Goal: Task Accomplishment & Management: Manage account settings

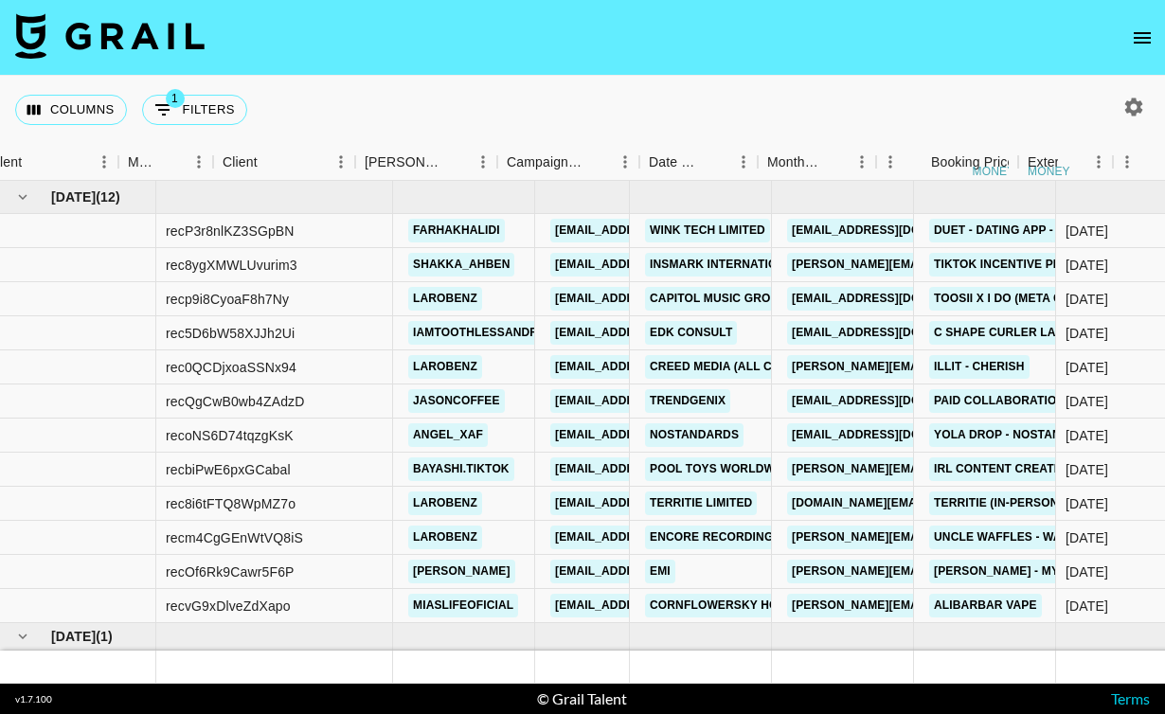
scroll to position [53, 417]
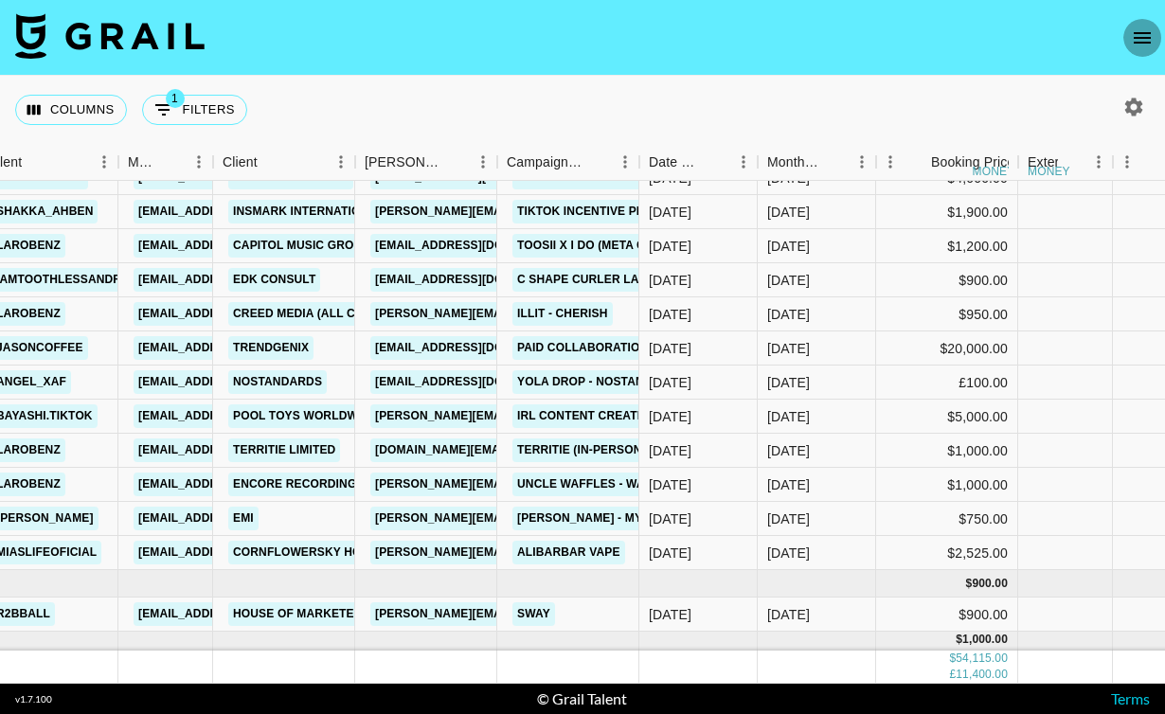
click at [1134, 44] on icon "open drawer" at bounding box center [1141, 38] width 23 height 23
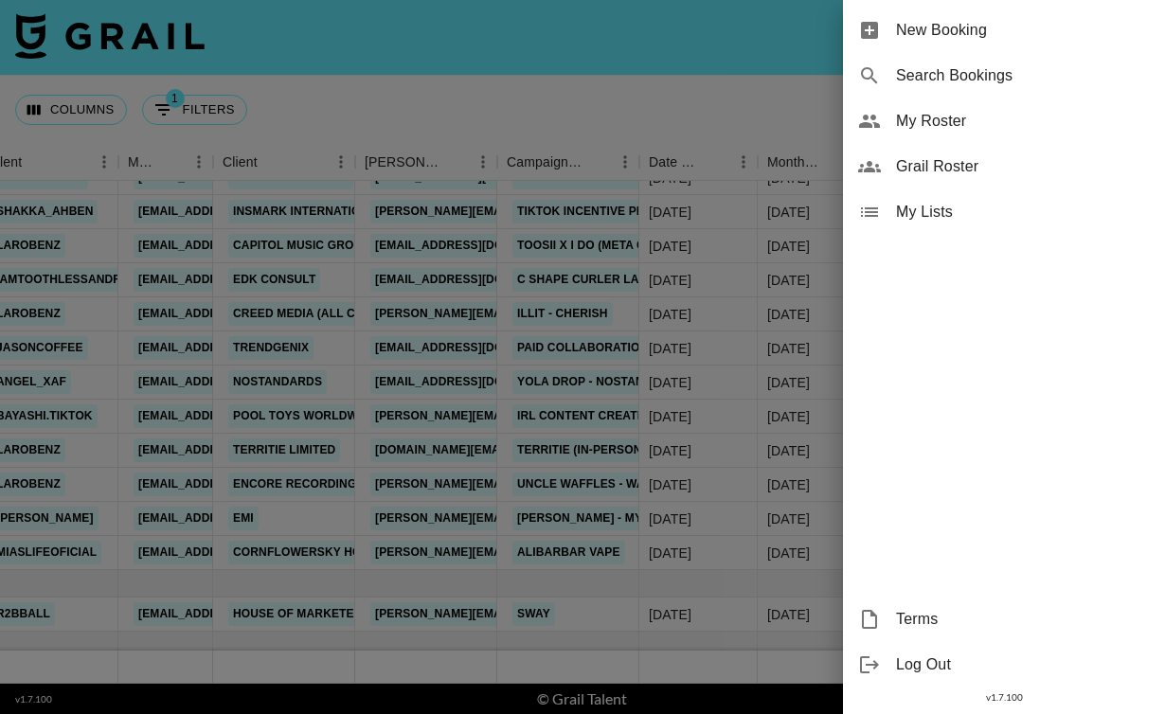
click at [935, 204] on span "My Lists" at bounding box center [1023, 212] width 254 height 23
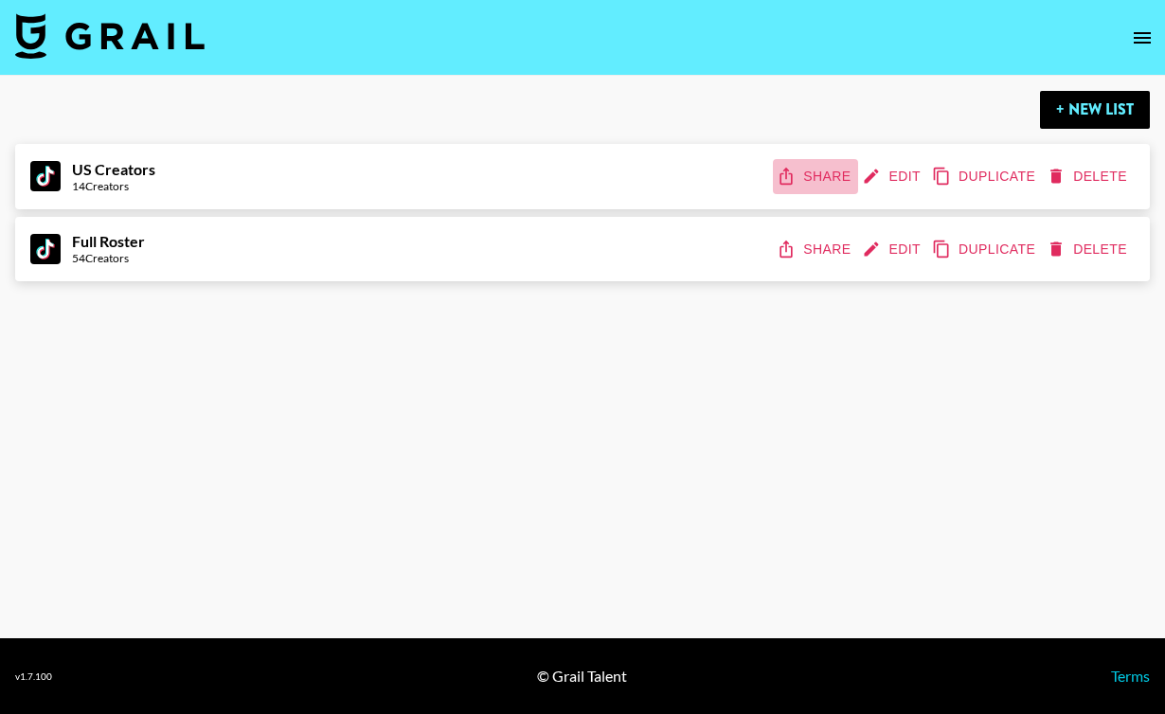
click at [809, 167] on button "Share" at bounding box center [815, 176] width 85 height 35
click at [826, 256] on button "Share" at bounding box center [815, 249] width 85 height 35
click at [94, 166] on strong "US Creators" at bounding box center [113, 169] width 83 height 18
click at [868, 170] on icon "edit" at bounding box center [871, 176] width 19 height 19
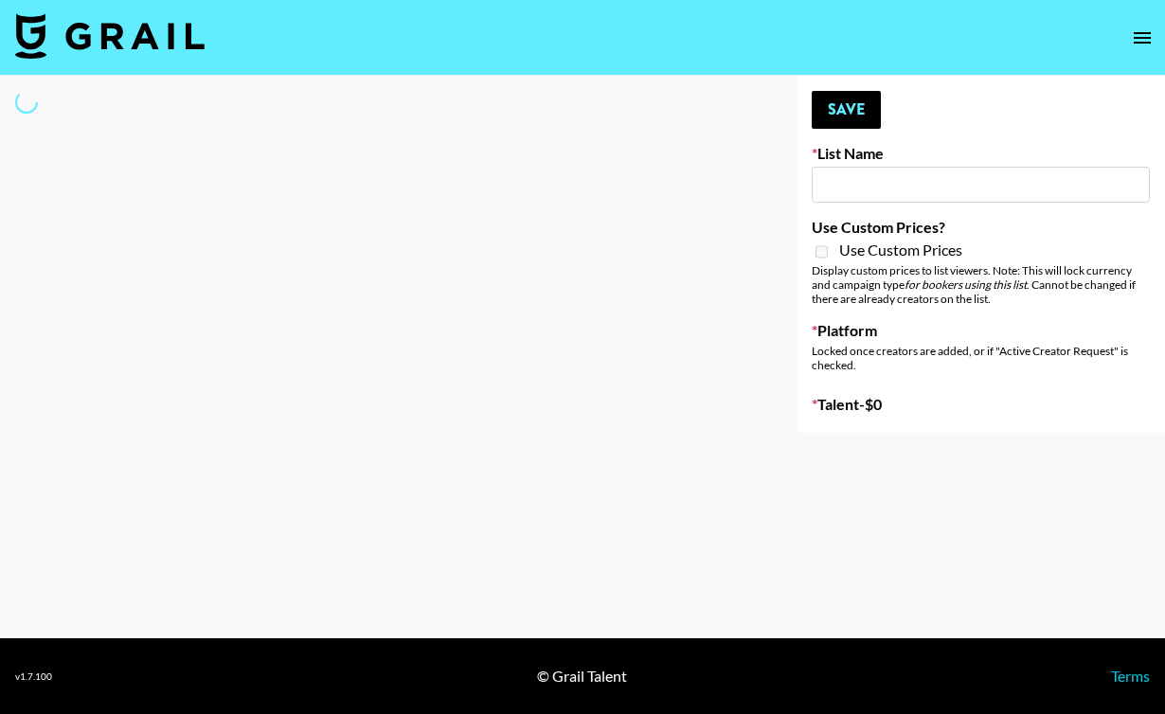
select select "Song"
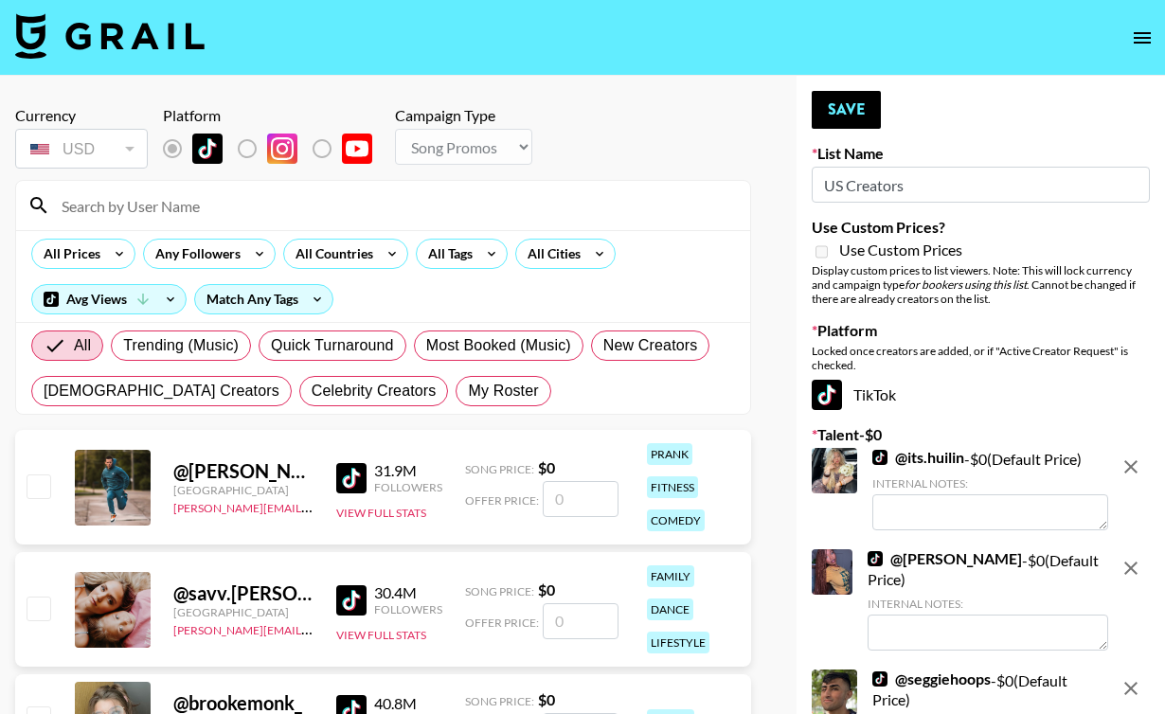
type input "US Creators"
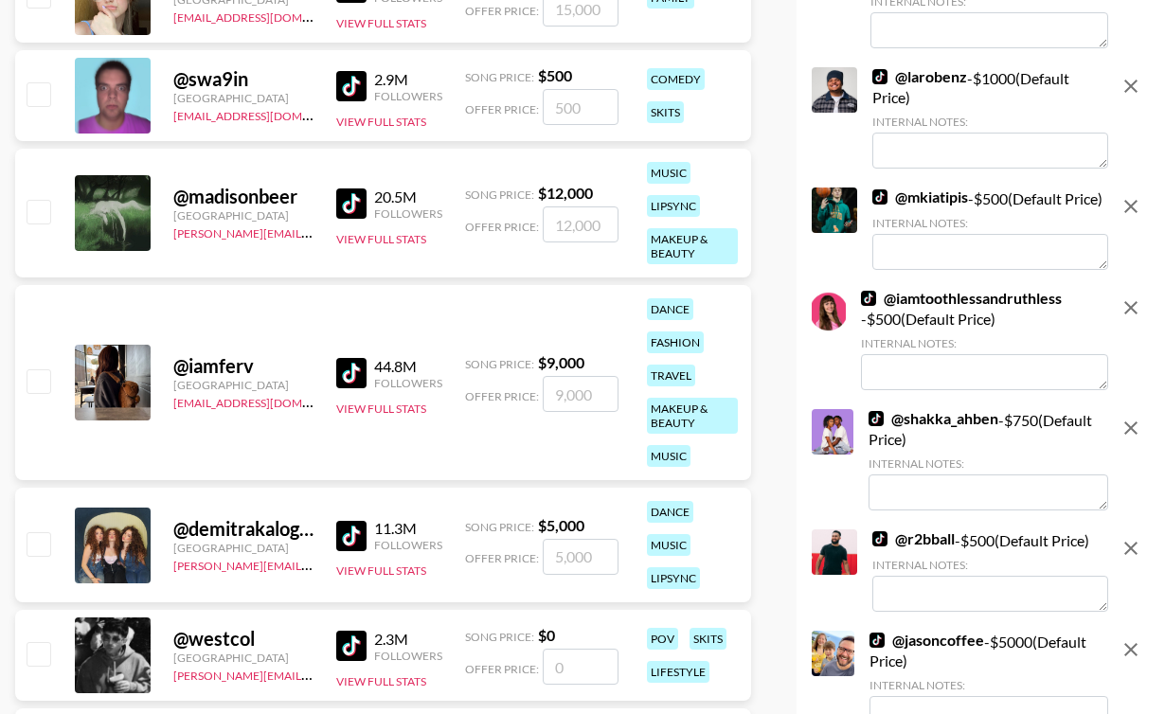
scroll to position [632, 0]
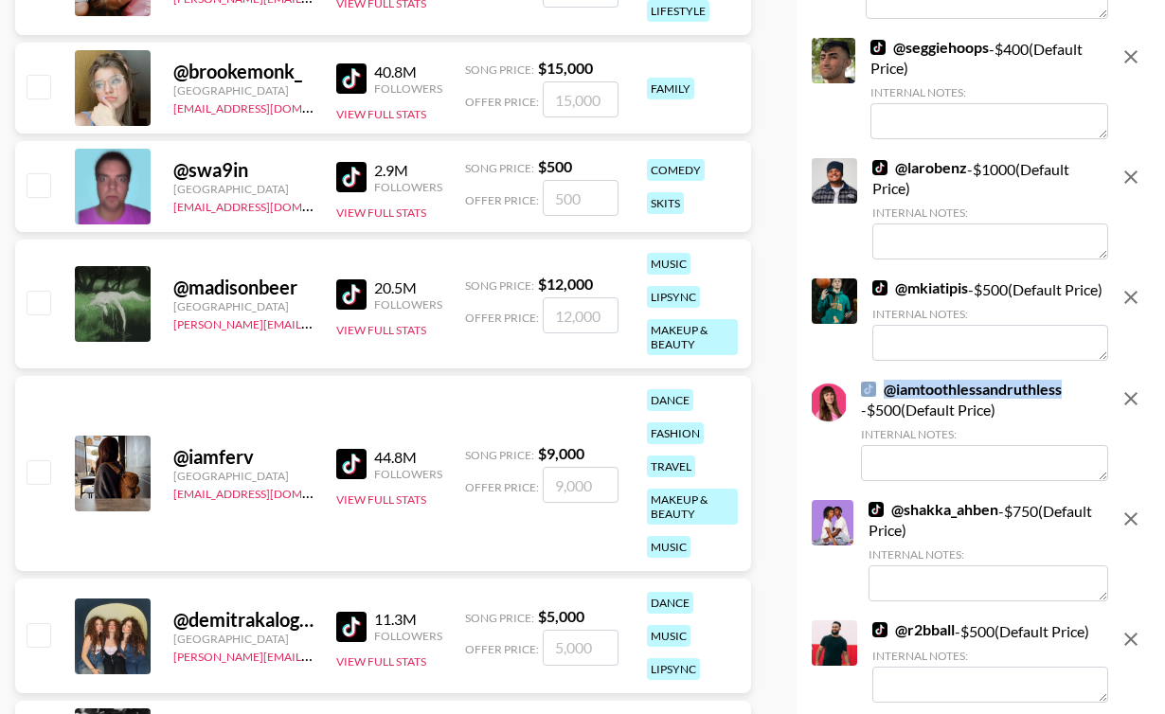
copy link "@ iamtoothlessandruthless"
